Goal: Find specific page/section: Find specific page/section

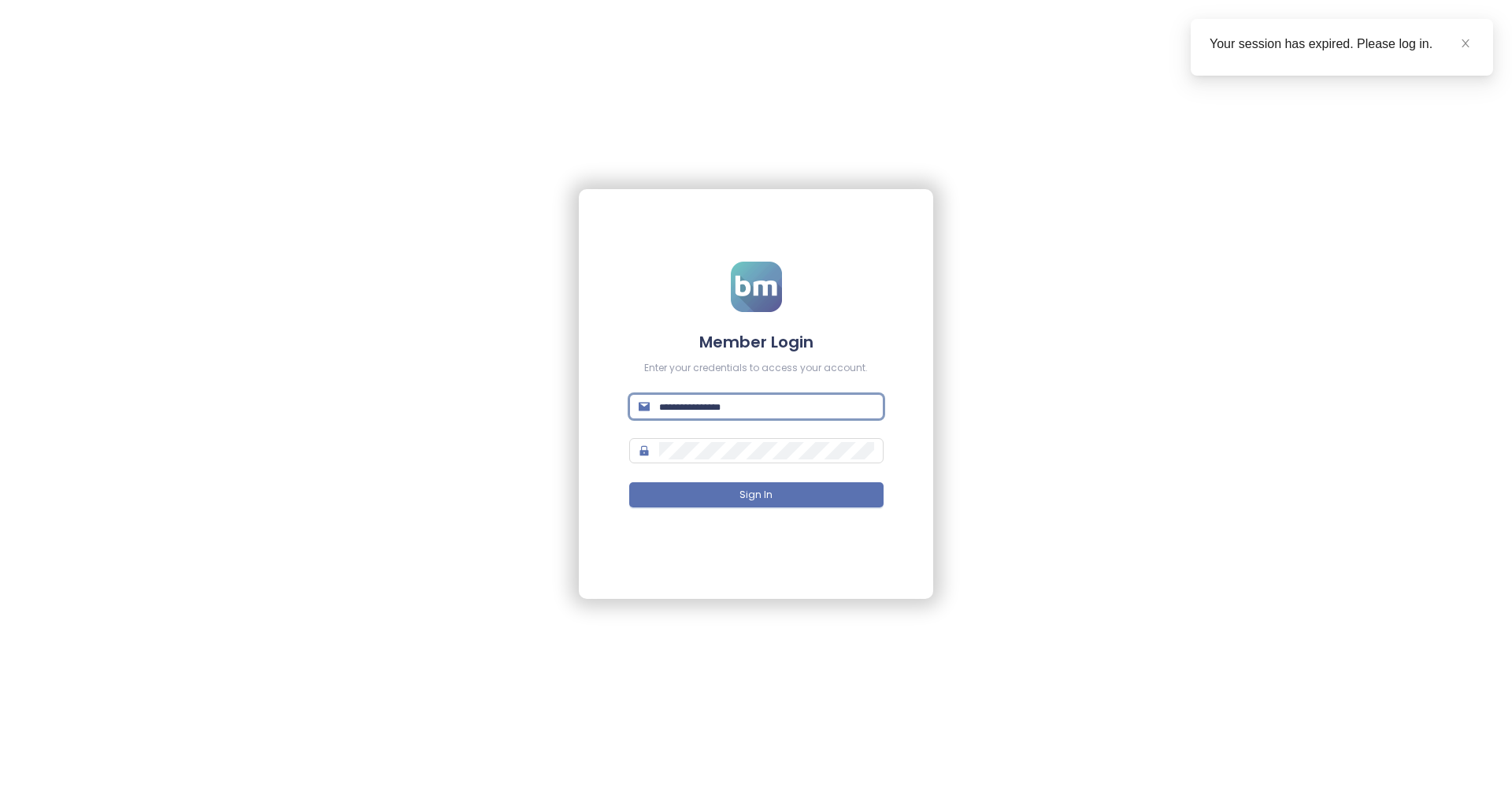
type input "**********"
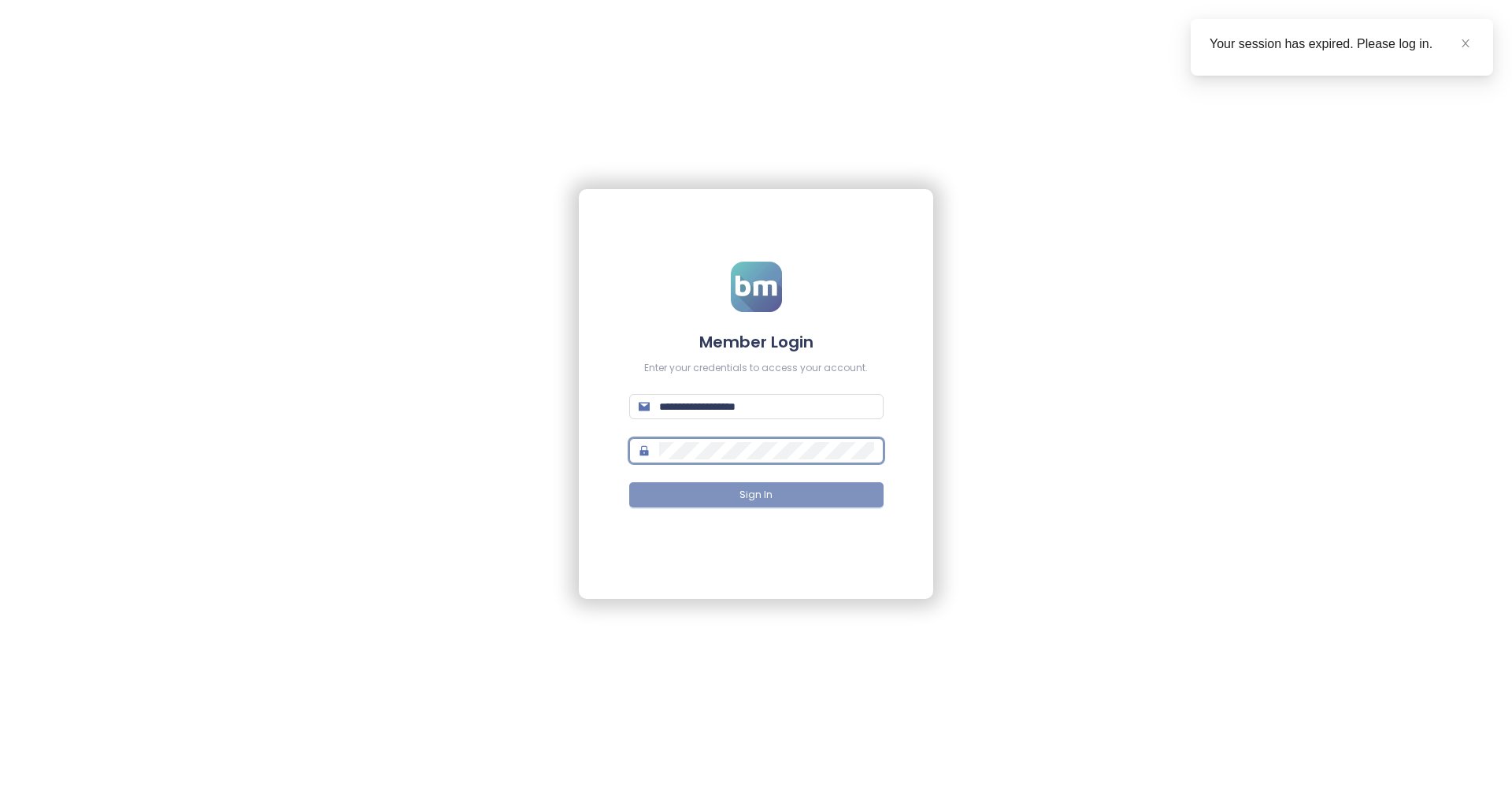
click at [778, 501] on button "Sign In" at bounding box center [756, 494] width 255 height 25
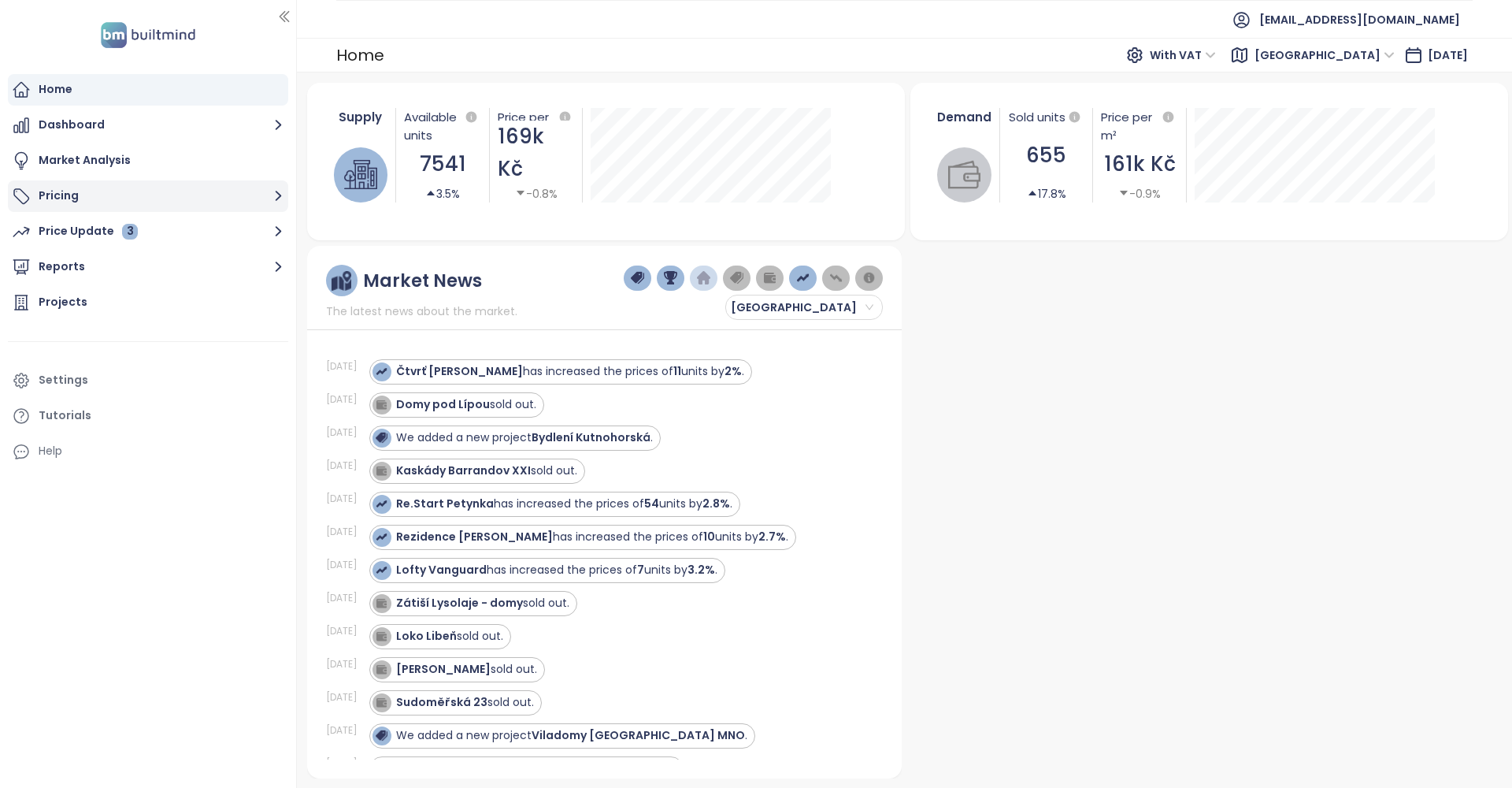
click at [67, 196] on button "Pricing" at bounding box center [148, 196] width 280 height 32
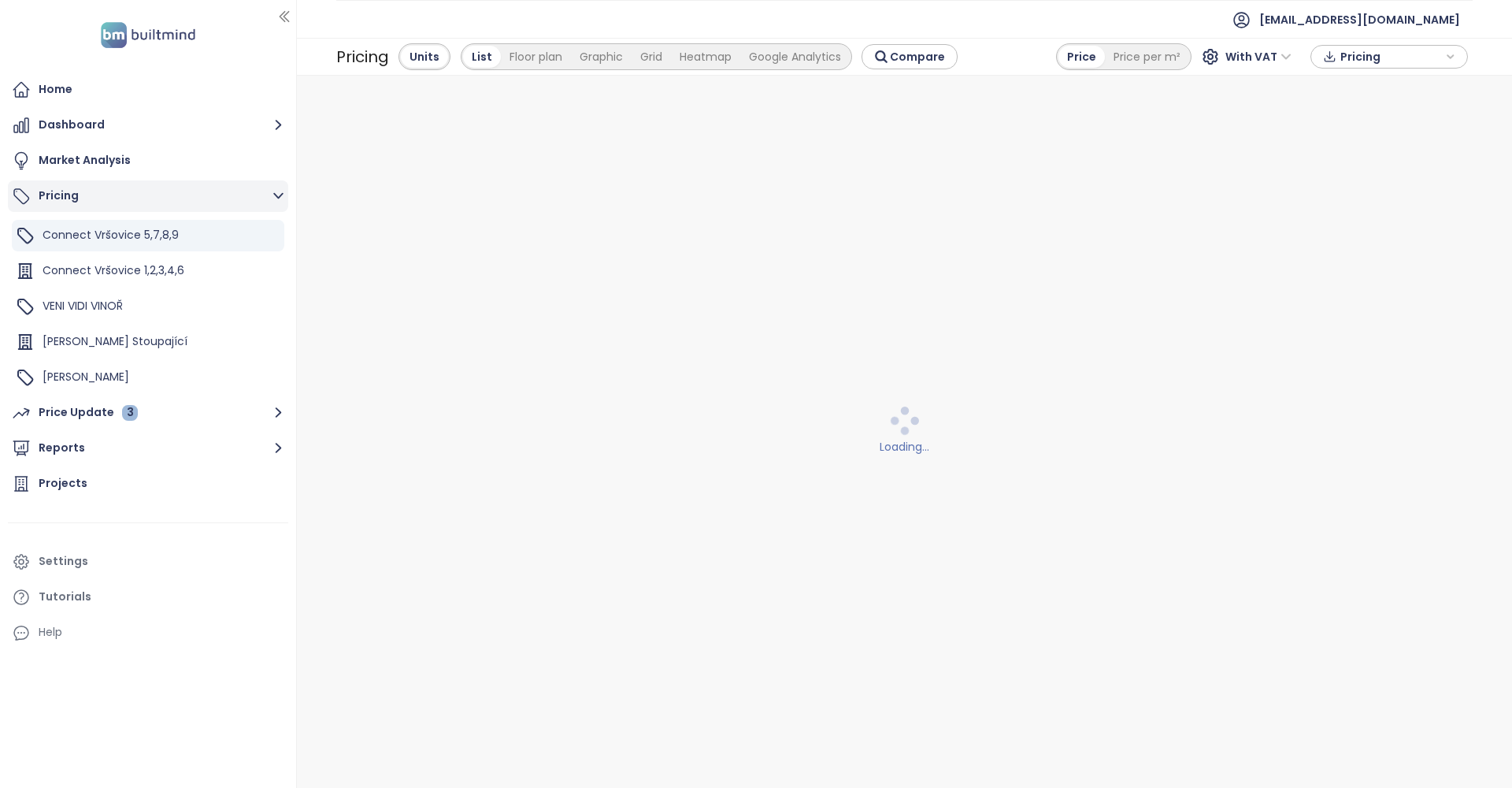
click at [105, 199] on button "Pricing" at bounding box center [148, 196] width 280 height 32
click at [105, 194] on button "Pricing" at bounding box center [148, 196] width 280 height 32
click at [123, 268] on span "Connect Vršovice 1,2,3,4,6" at bounding box center [114, 270] width 142 height 15
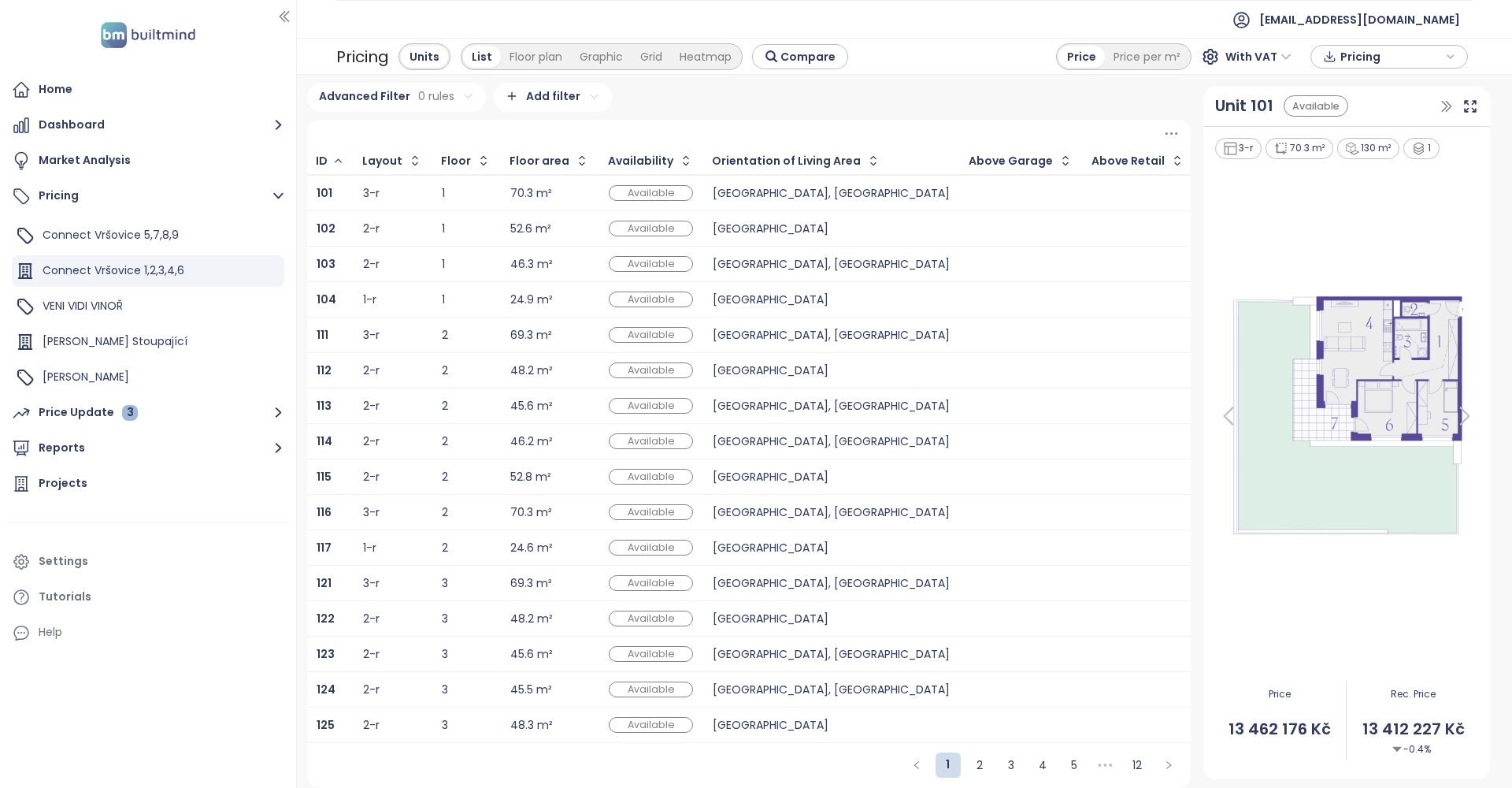
scroll to position [3, 0]
click at [973, 759] on link "2" at bounding box center [980, 765] width 24 height 24
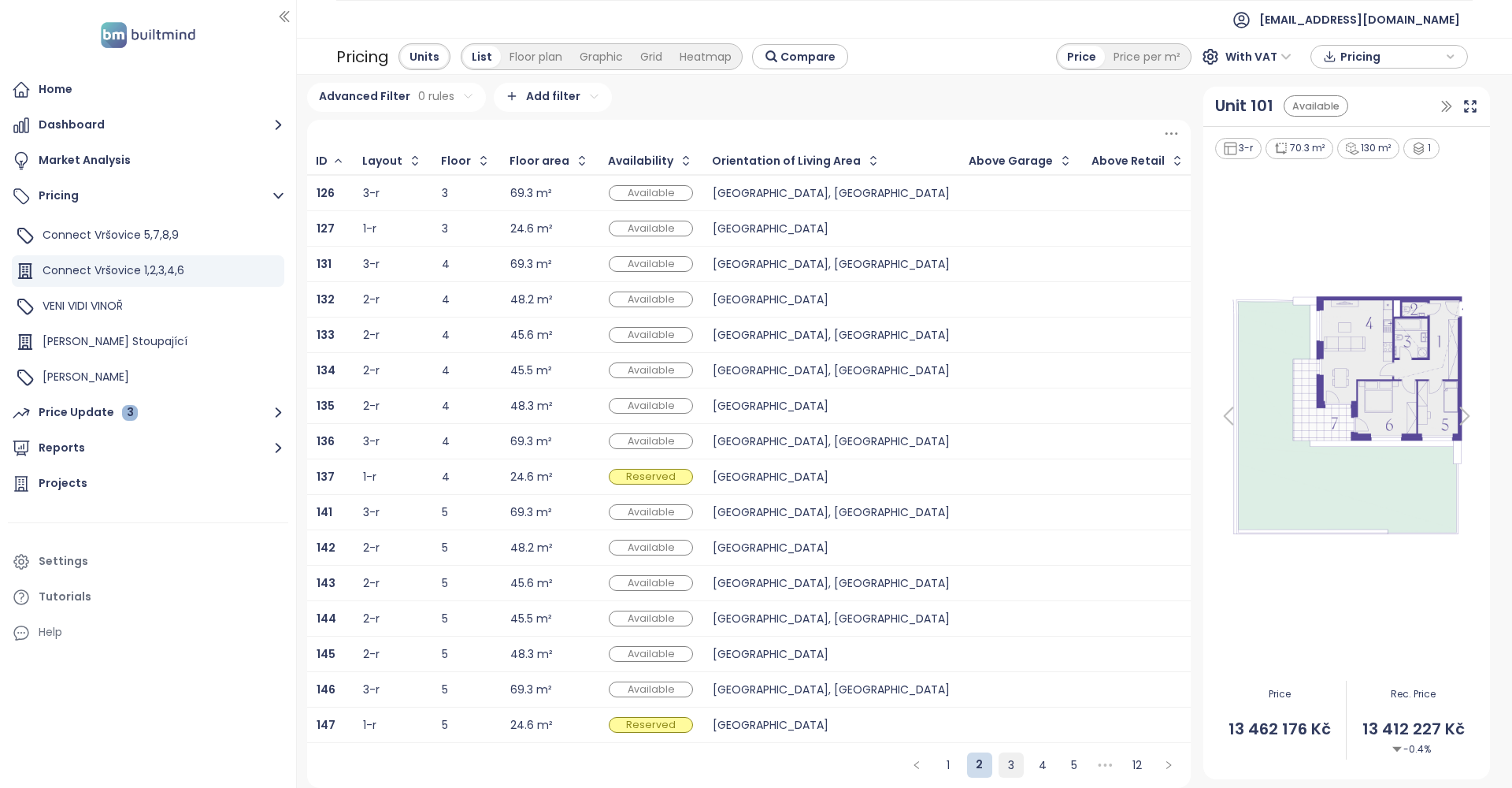
click at [1015, 768] on link "3" at bounding box center [1011, 765] width 24 height 24
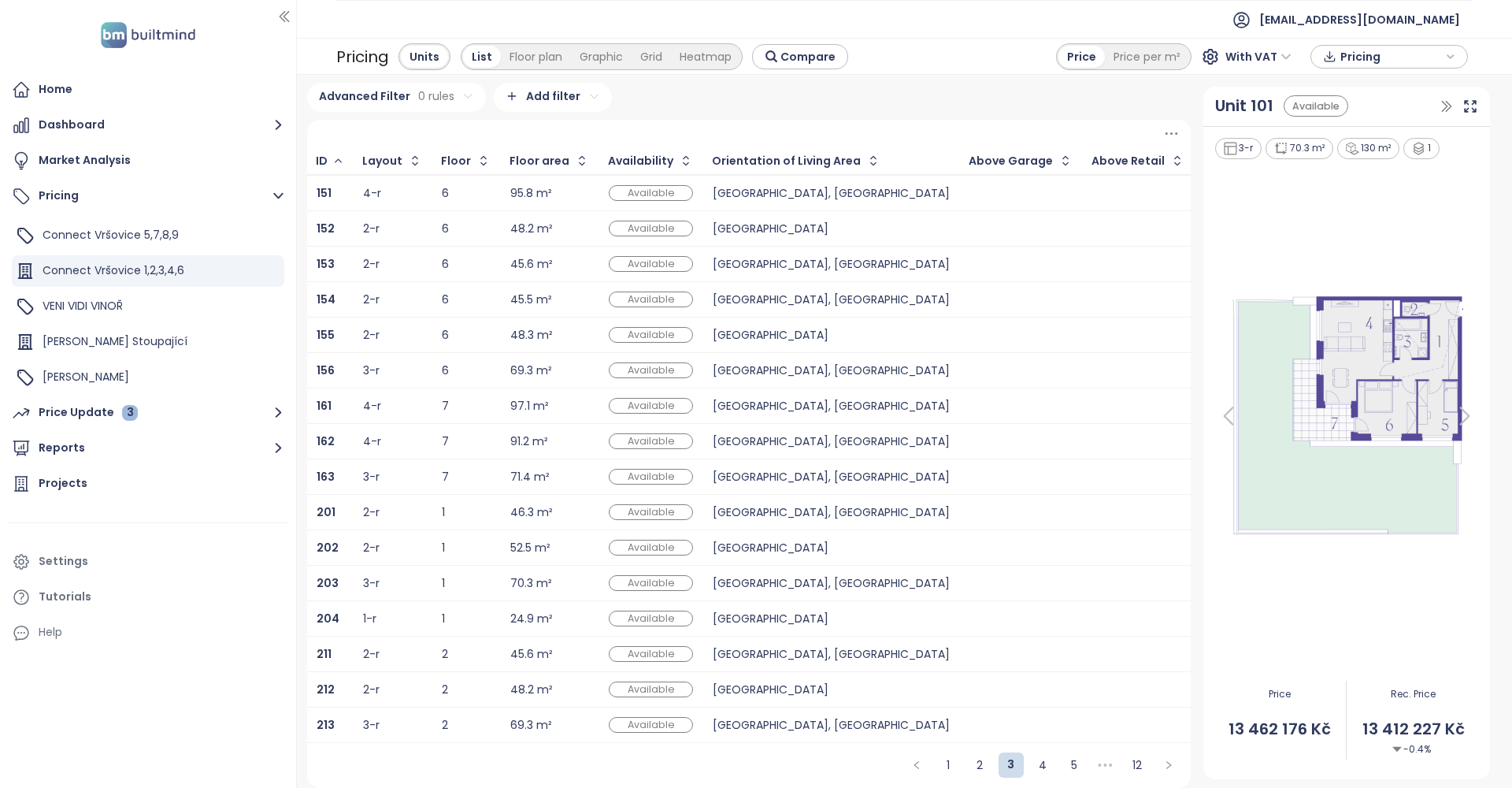
click at [409, 440] on div "4-r" at bounding box center [392, 441] width 59 height 19
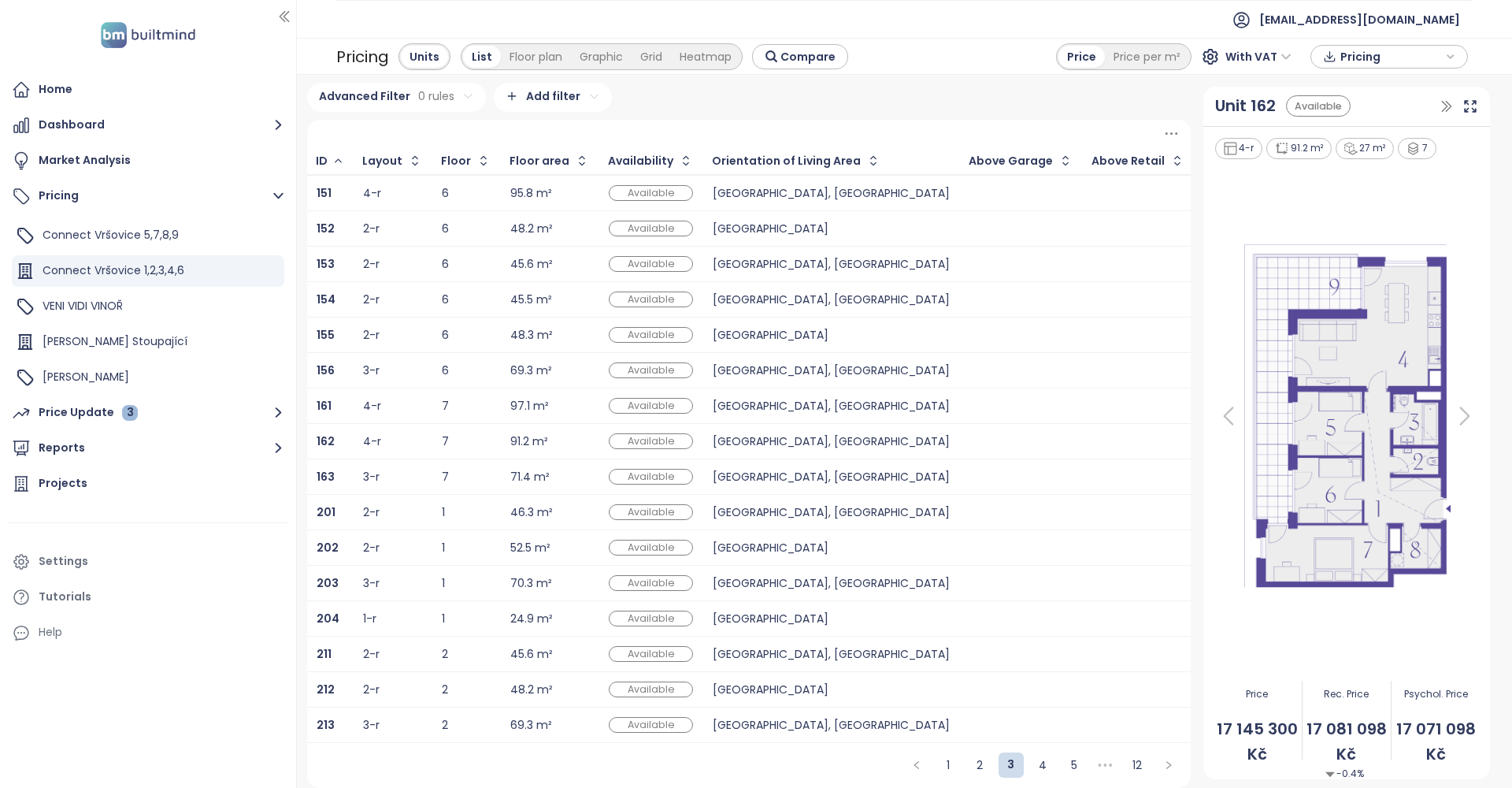
click at [409, 440] on div "4-r" at bounding box center [392, 441] width 59 height 19
